Goal: Task Accomplishment & Management: Manage account settings

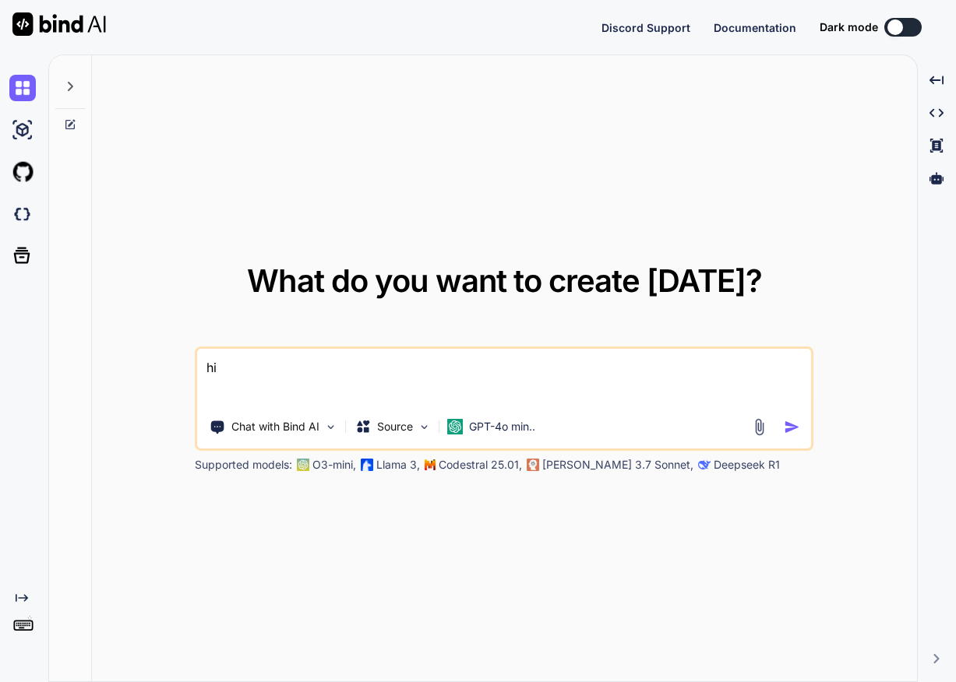
type textarea "x"
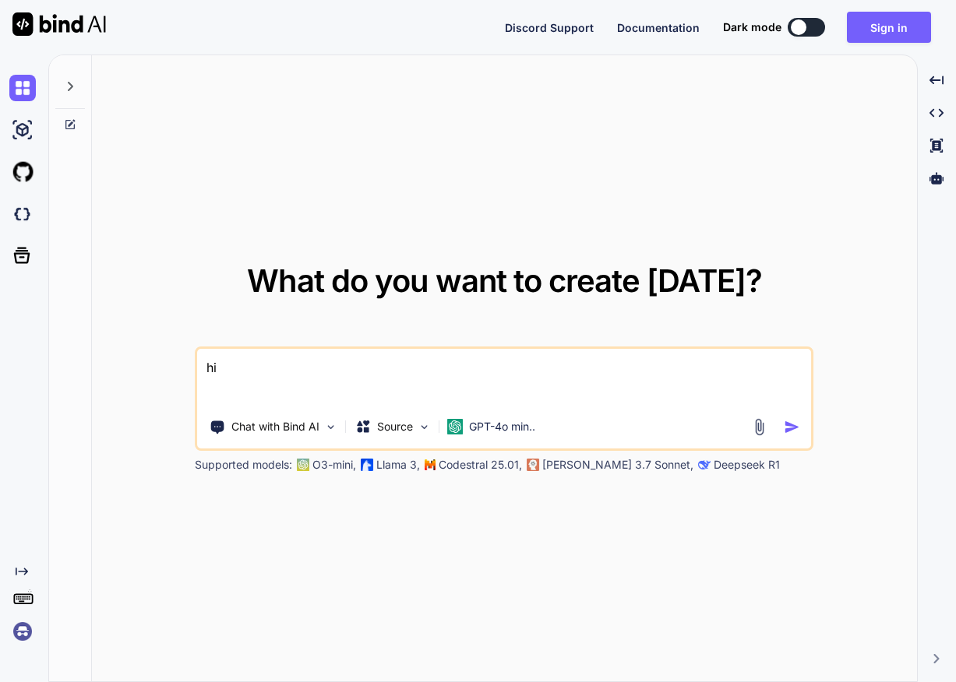
click at [23, 636] on img at bounding box center [22, 632] width 26 height 26
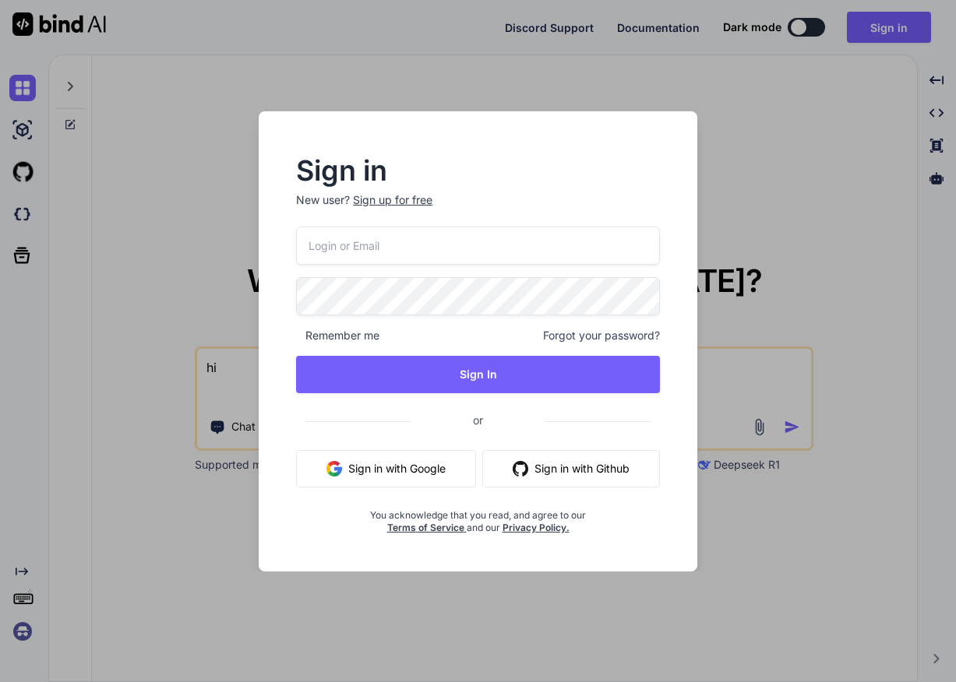
click at [374, 266] on div "Remember me Forgot your password? Sign In or Sign in with Google Sign in with G…" at bounding box center [477, 381] width 363 height 308
paste input "64X+3##44Tq+"
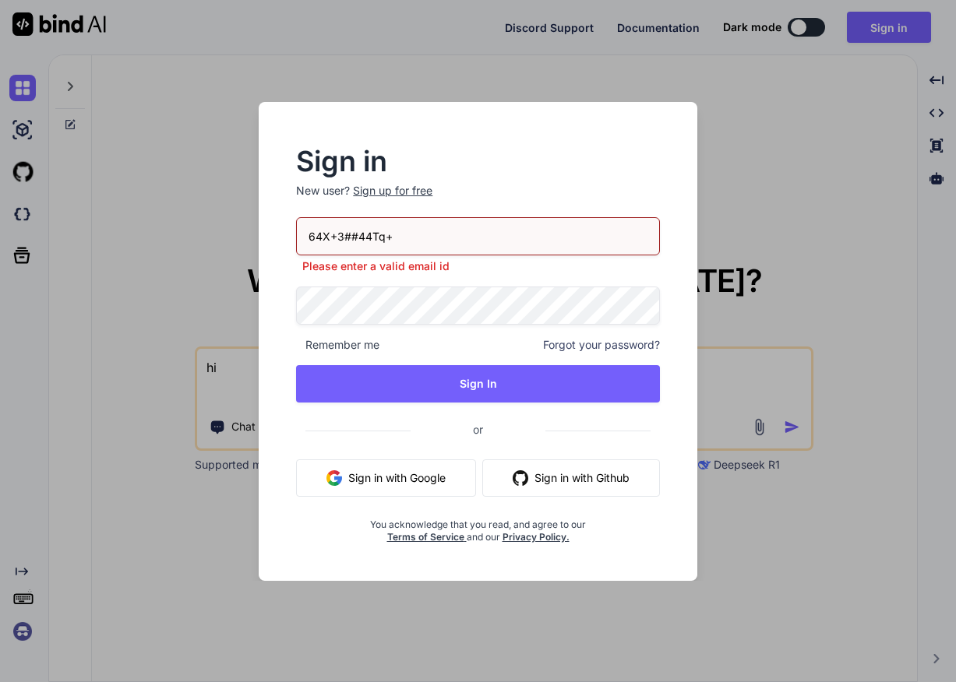
click at [360, 234] on input "64X+3##44Tq+" at bounding box center [477, 236] width 363 height 38
paste input "[EMAIL_ADDRESS][DOMAIN_NAME]"
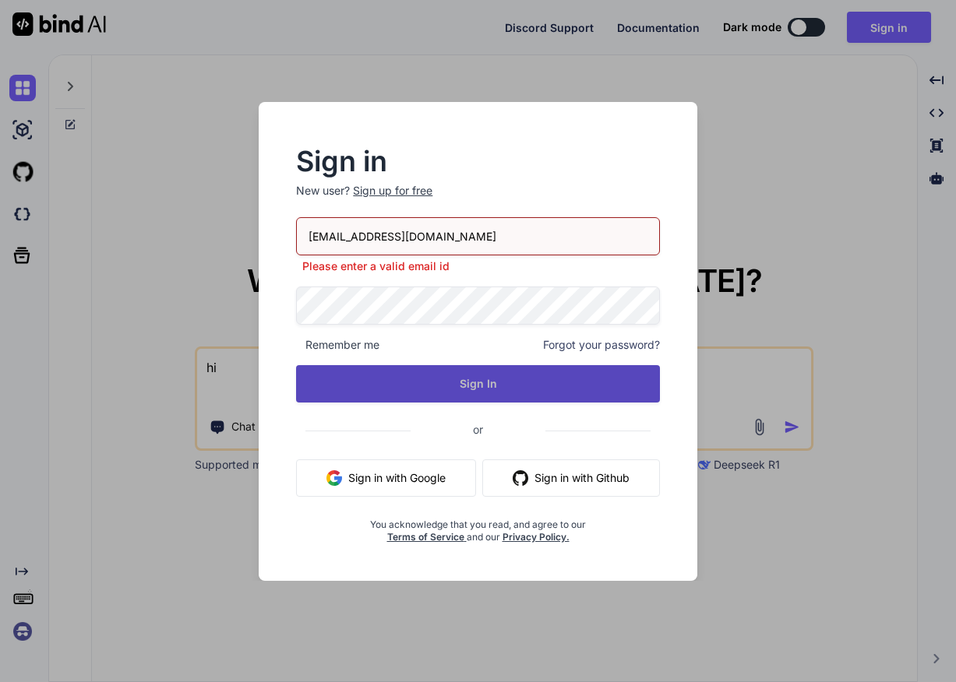
type input "[EMAIL_ADDRESS][DOMAIN_NAME]"
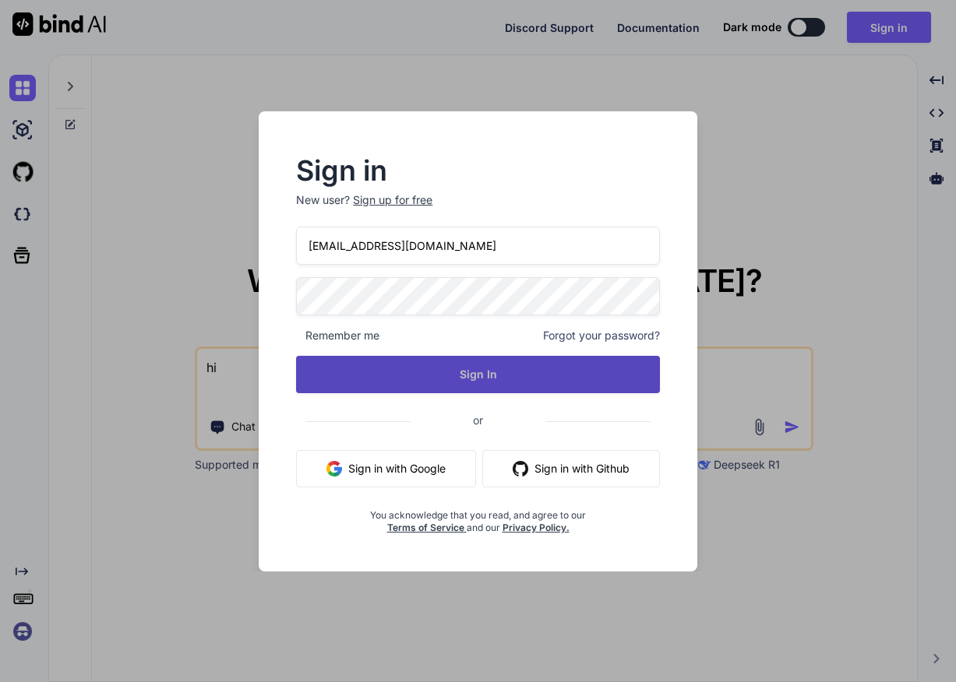
click at [476, 386] on button "Sign In" at bounding box center [477, 374] width 363 height 37
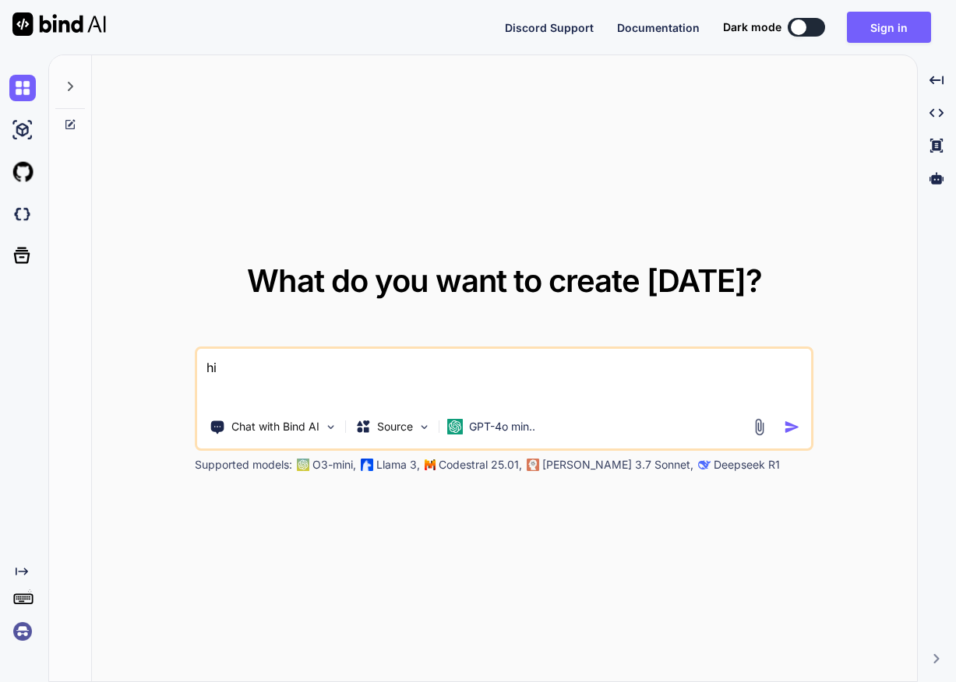
click at [29, 632] on img at bounding box center [22, 632] width 26 height 26
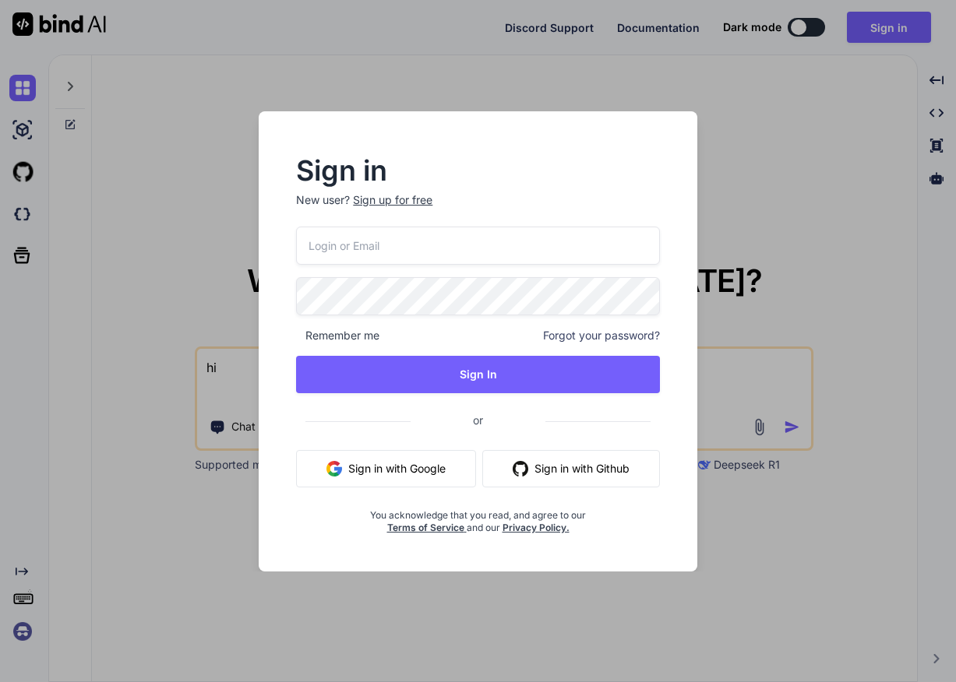
click at [365, 247] on input "email" at bounding box center [477, 246] width 363 height 38
paste input "[EMAIL_ADDRESS][DOMAIN_NAME]"
type input "[EMAIL_ADDRESS][DOMAIN_NAME]"
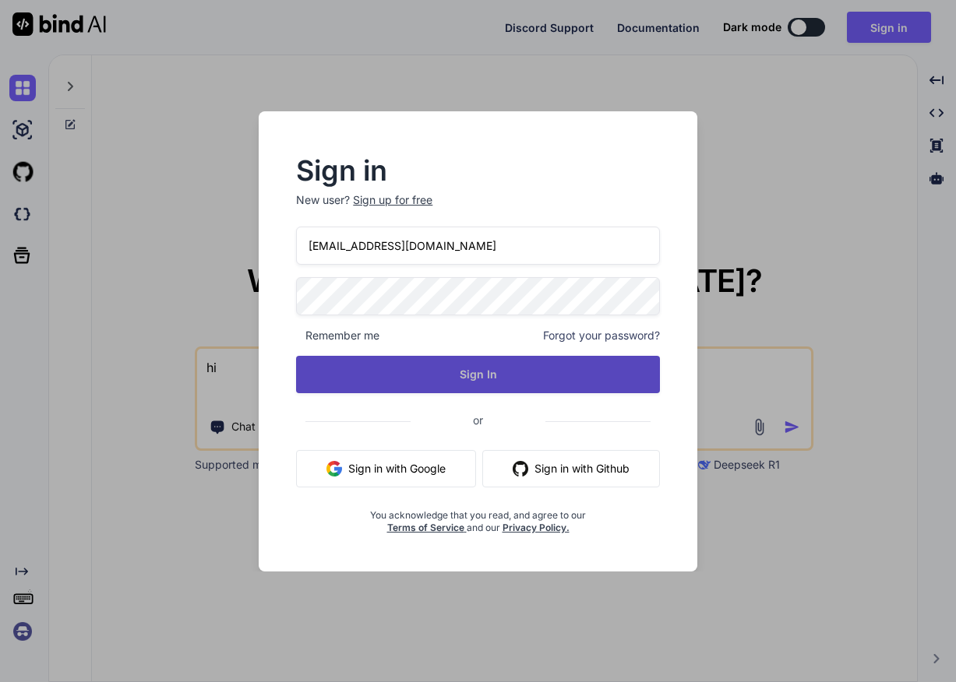
click at [476, 371] on button "Sign In" at bounding box center [477, 374] width 363 height 37
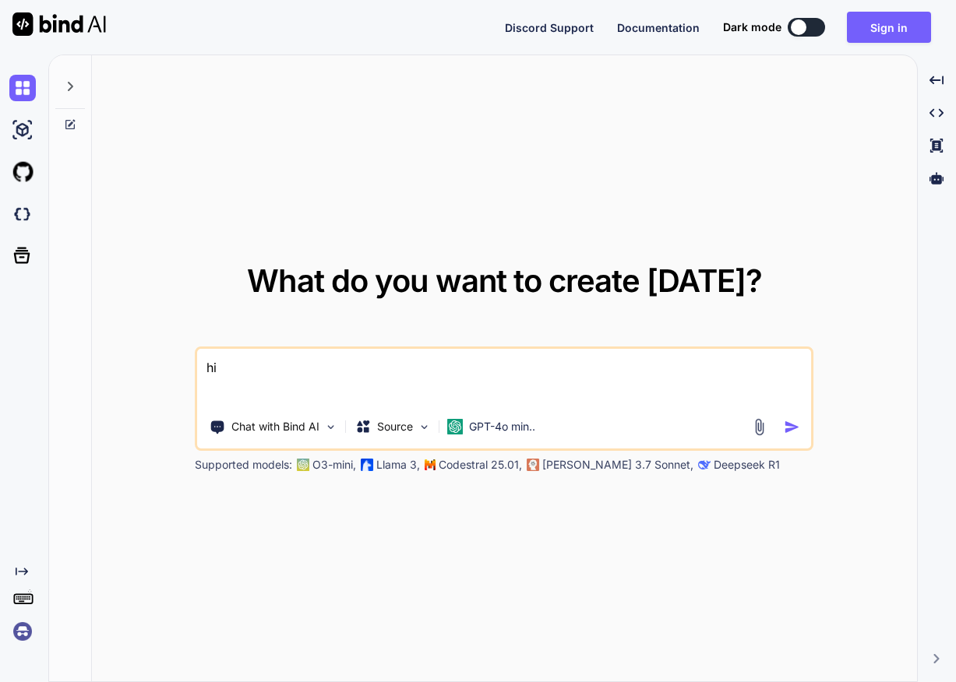
click at [27, 643] on img at bounding box center [22, 632] width 26 height 26
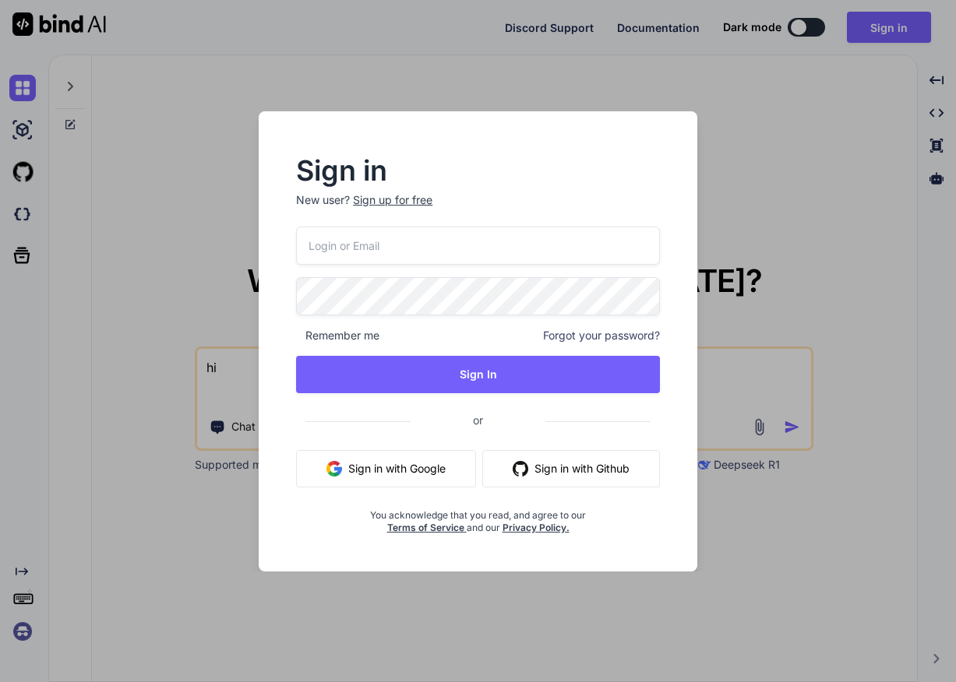
paste input "64X+3##44Tq+"
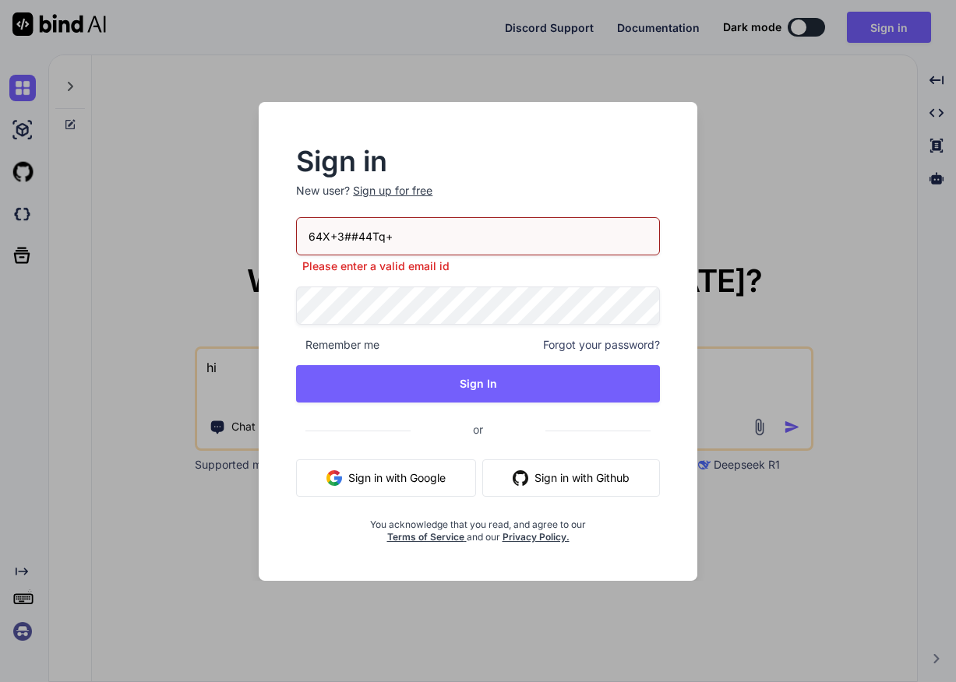
click at [345, 232] on input "64X+3##44Tq+" at bounding box center [477, 236] width 363 height 38
paste input "[EMAIL_ADDRESS][DOMAIN_NAME]"
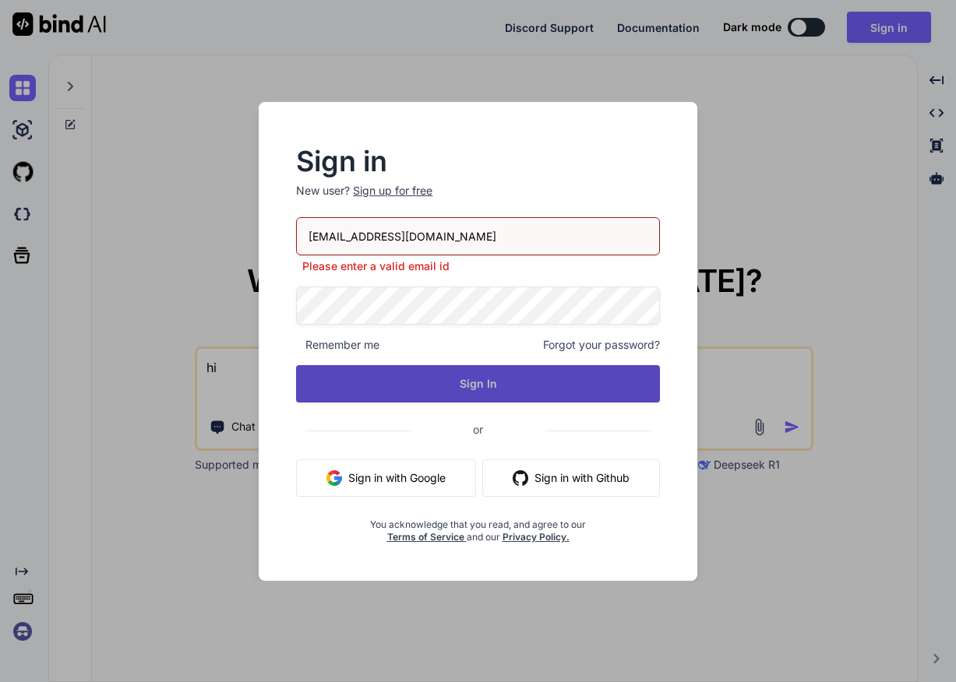
type input "[EMAIL_ADDRESS][DOMAIN_NAME]"
click at [467, 375] on button "Sign In" at bounding box center [477, 383] width 363 height 37
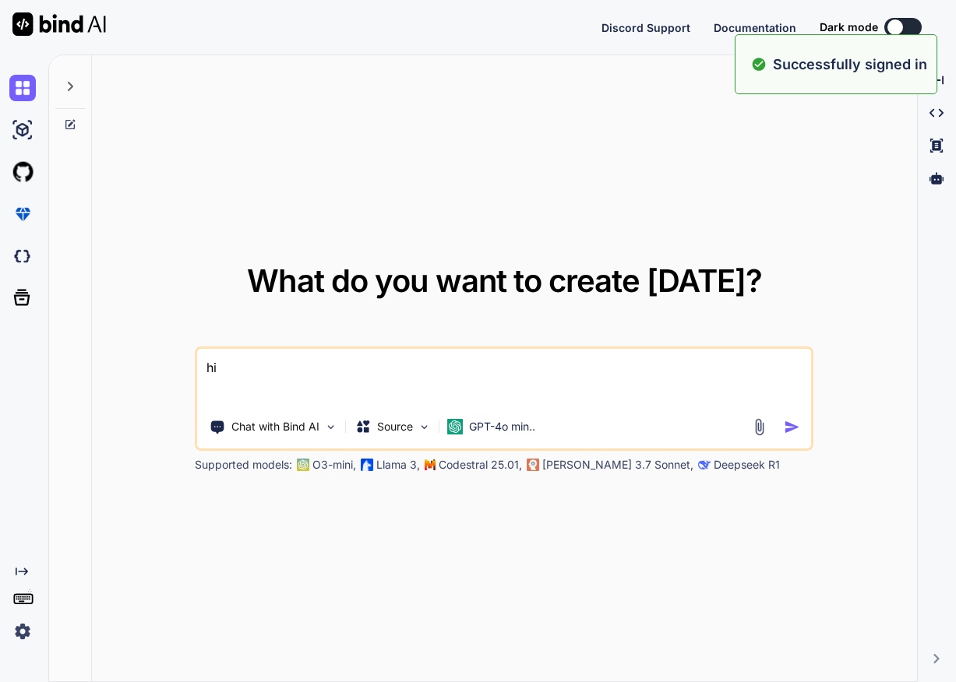
type textarea "x"
